Goal: Find specific page/section: Find specific page/section

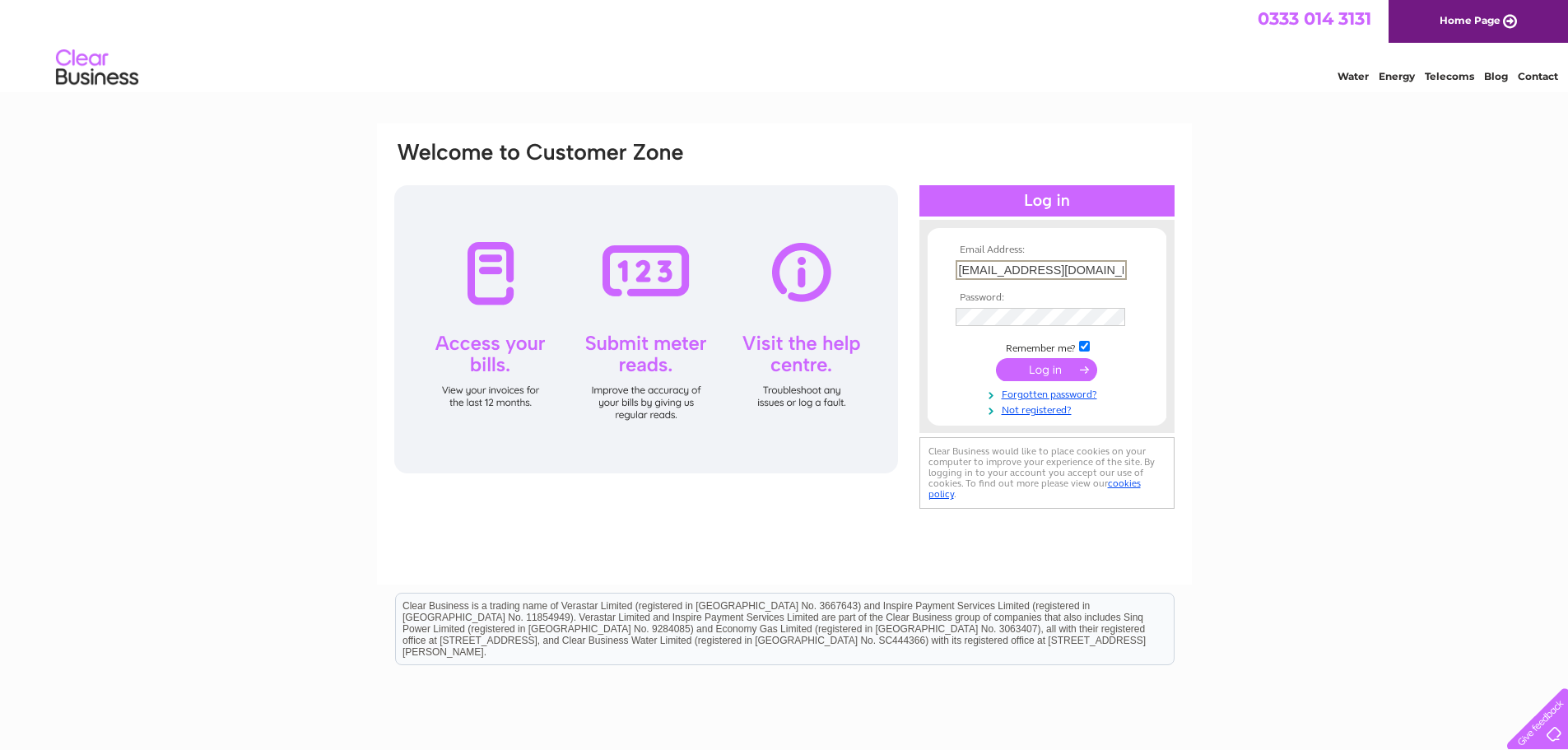
click at [982, 267] on input "[EMAIL_ADDRESS][DOMAIN_NAME]" at bounding box center [1041, 270] width 171 height 19
drag, startPoint x: 991, startPoint y: 272, endPoint x: 824, endPoint y: 264, distance: 167.2
click at [824, 264] on div "Email Address: norrie@chemtx.co.uk Password:" at bounding box center [785, 326] width 784 height 373
type input "lab@chemtx.co.uk"
click at [828, 311] on div "Email Address: lab@chemtx.co.uk Password:" at bounding box center [785, 326] width 784 height 373
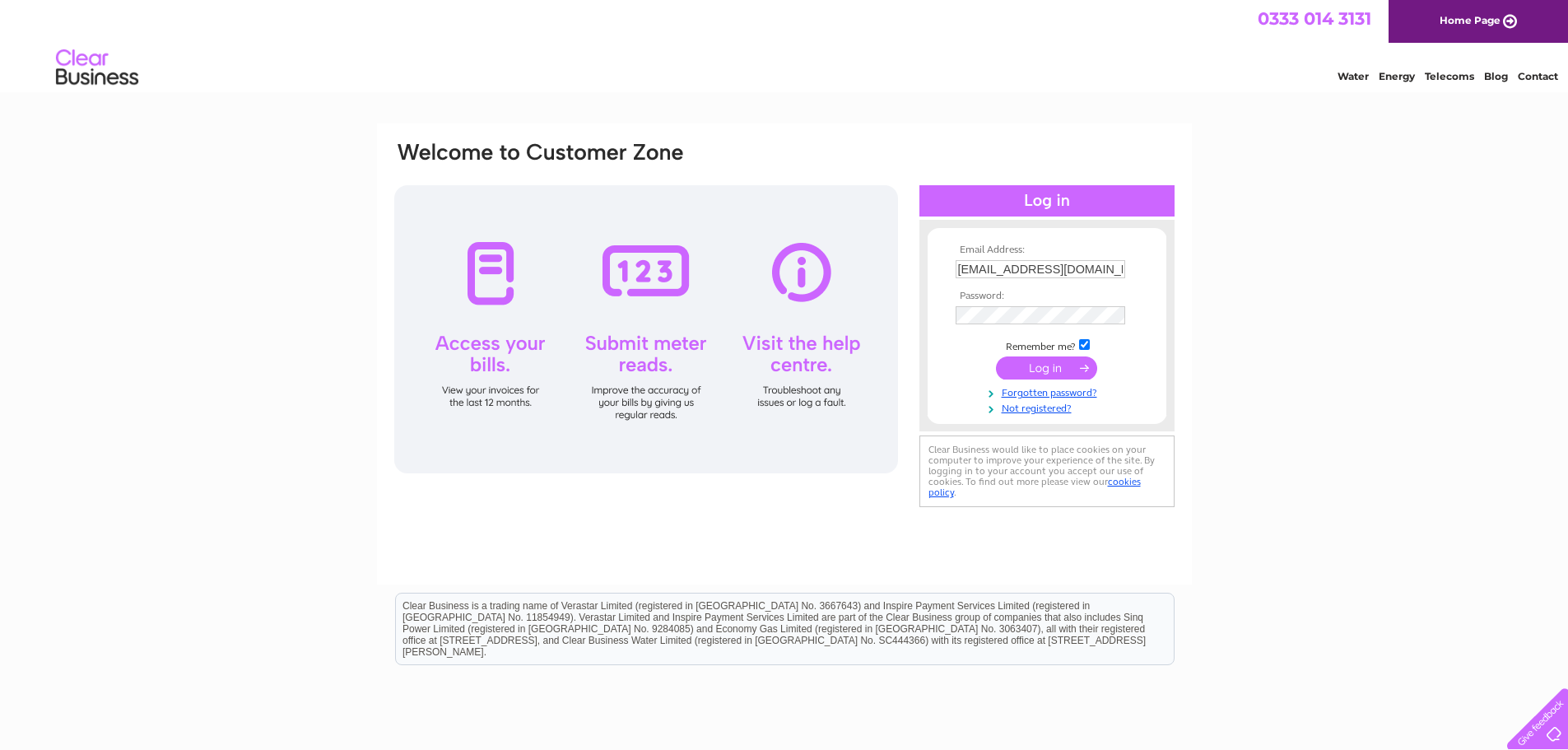
click at [1007, 365] on input "submit" at bounding box center [1046, 368] width 101 height 23
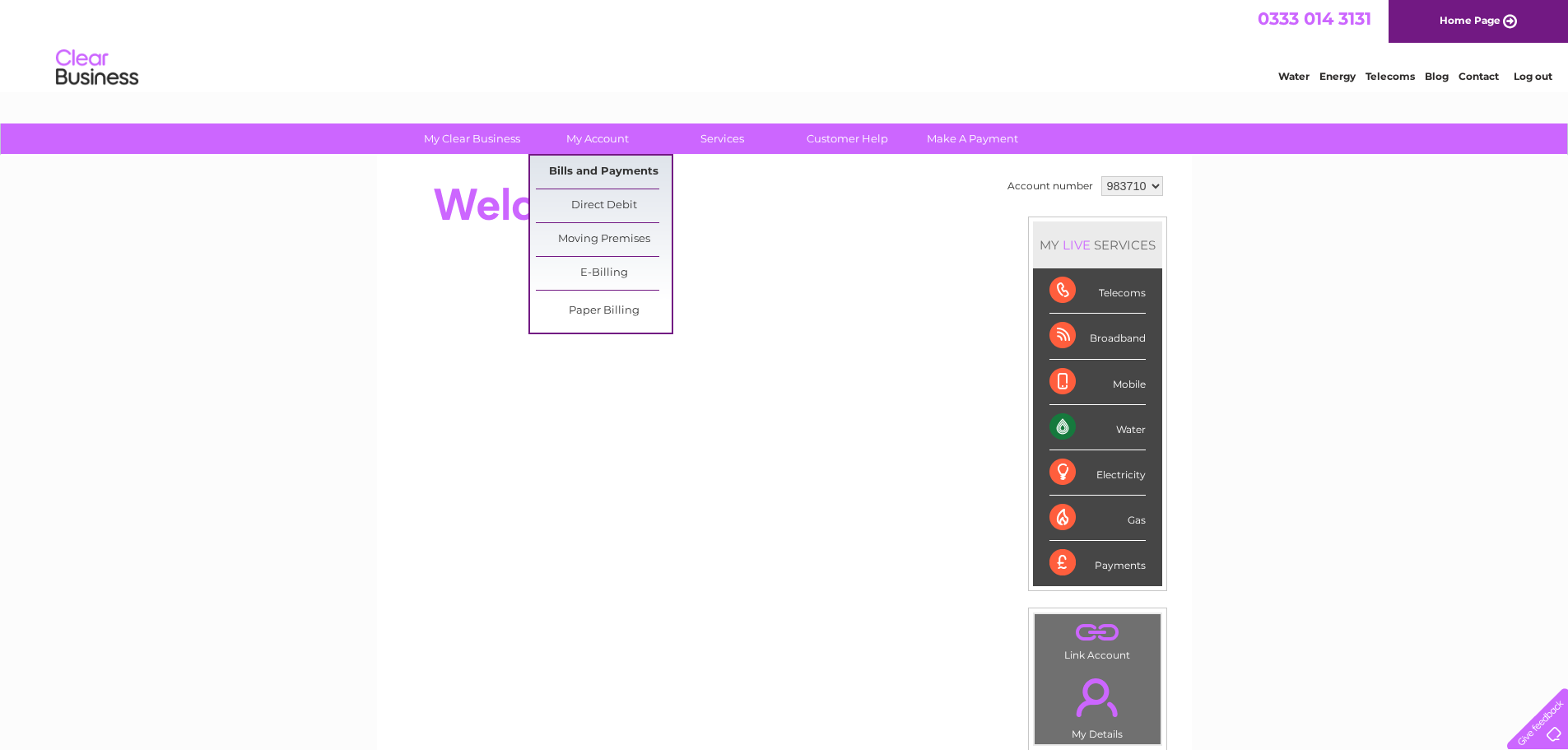
click at [588, 166] on link "Bills and Payments" at bounding box center [604, 172] width 136 height 33
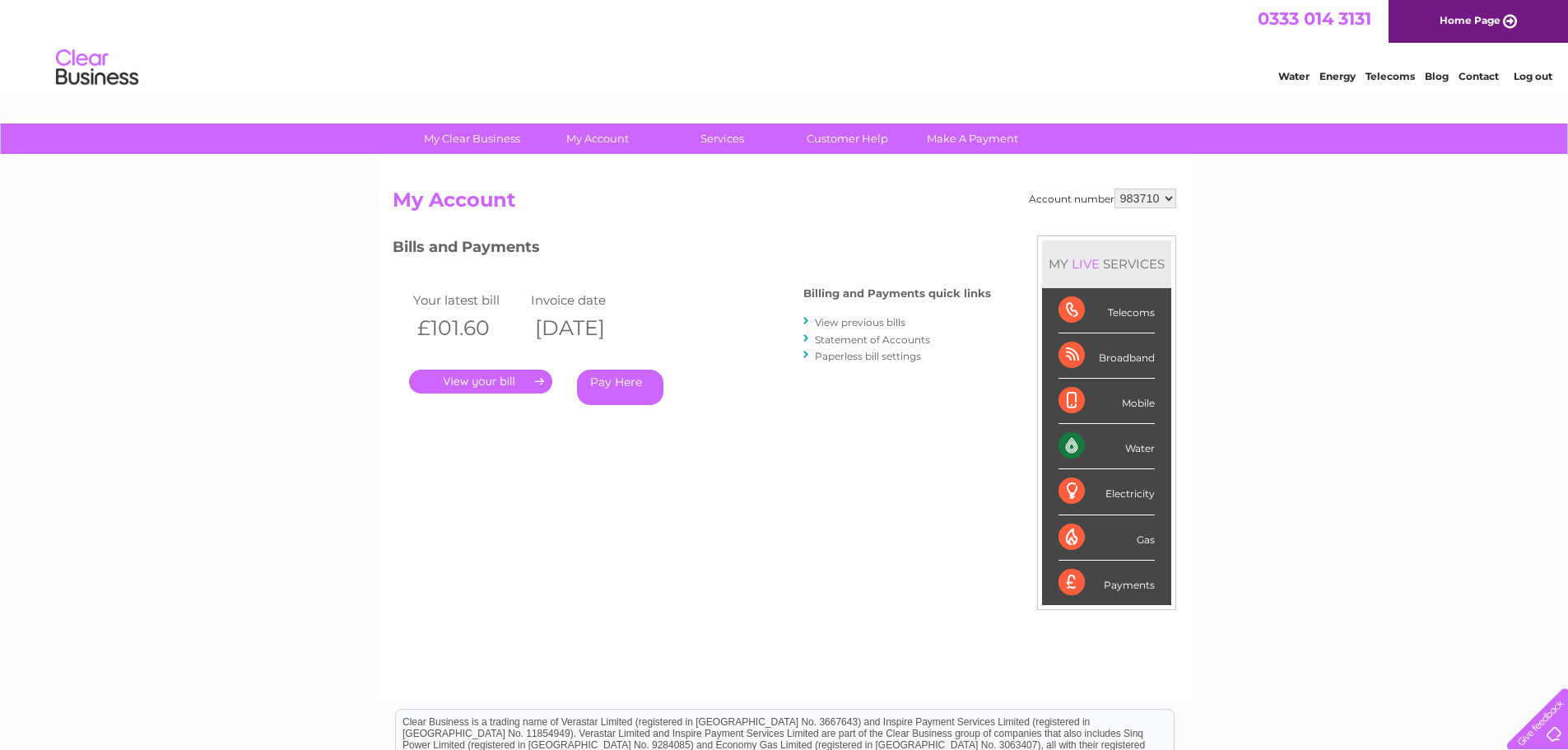
drag, startPoint x: 850, startPoint y: 322, endPoint x: 844, endPoint y: 336, distance: 15.2
click at [850, 323] on link "View previous bills" at bounding box center [860, 322] width 90 height 13
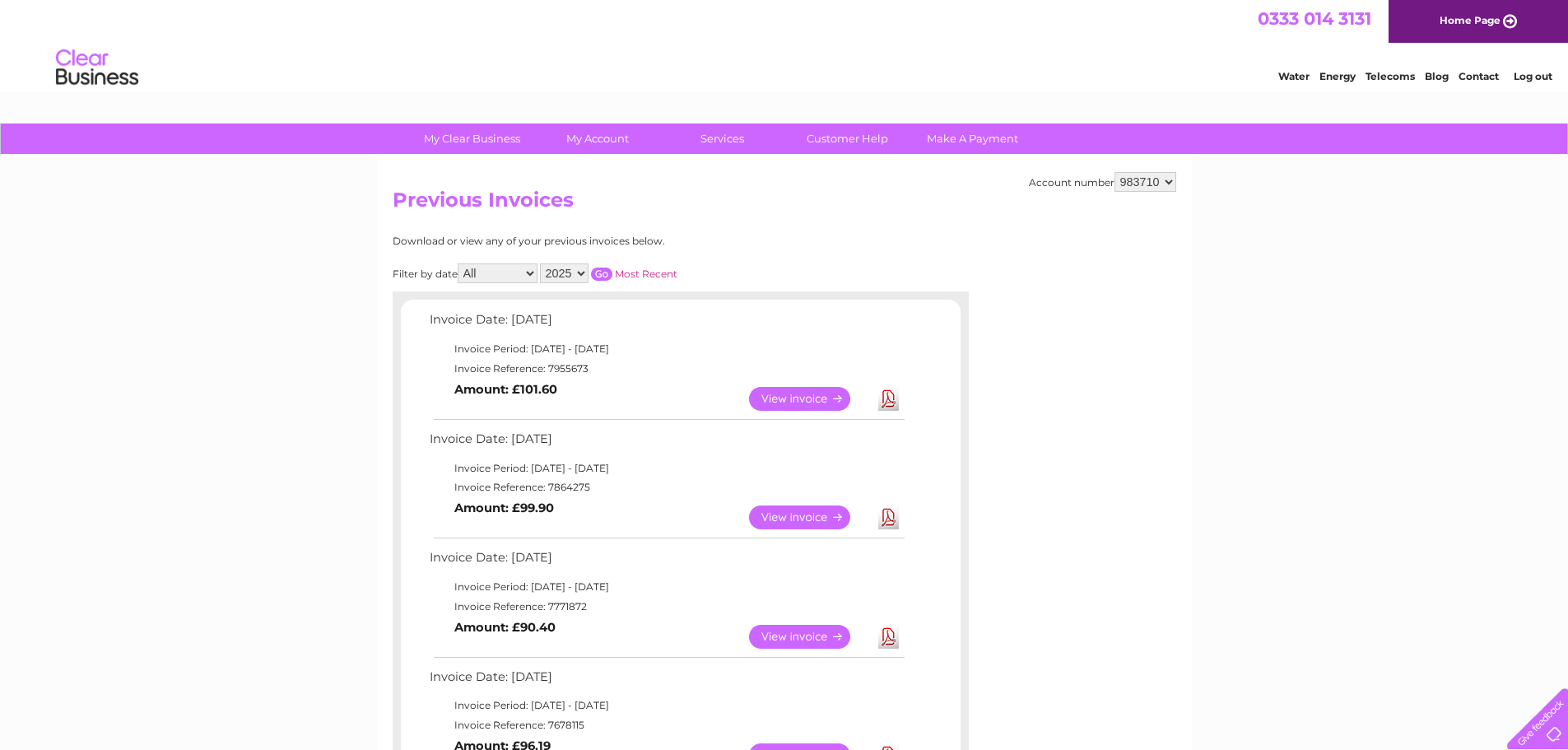
click at [1543, 74] on link "Log out" at bounding box center [1533, 76] width 39 height 13
